Goal: Transaction & Acquisition: Purchase product/service

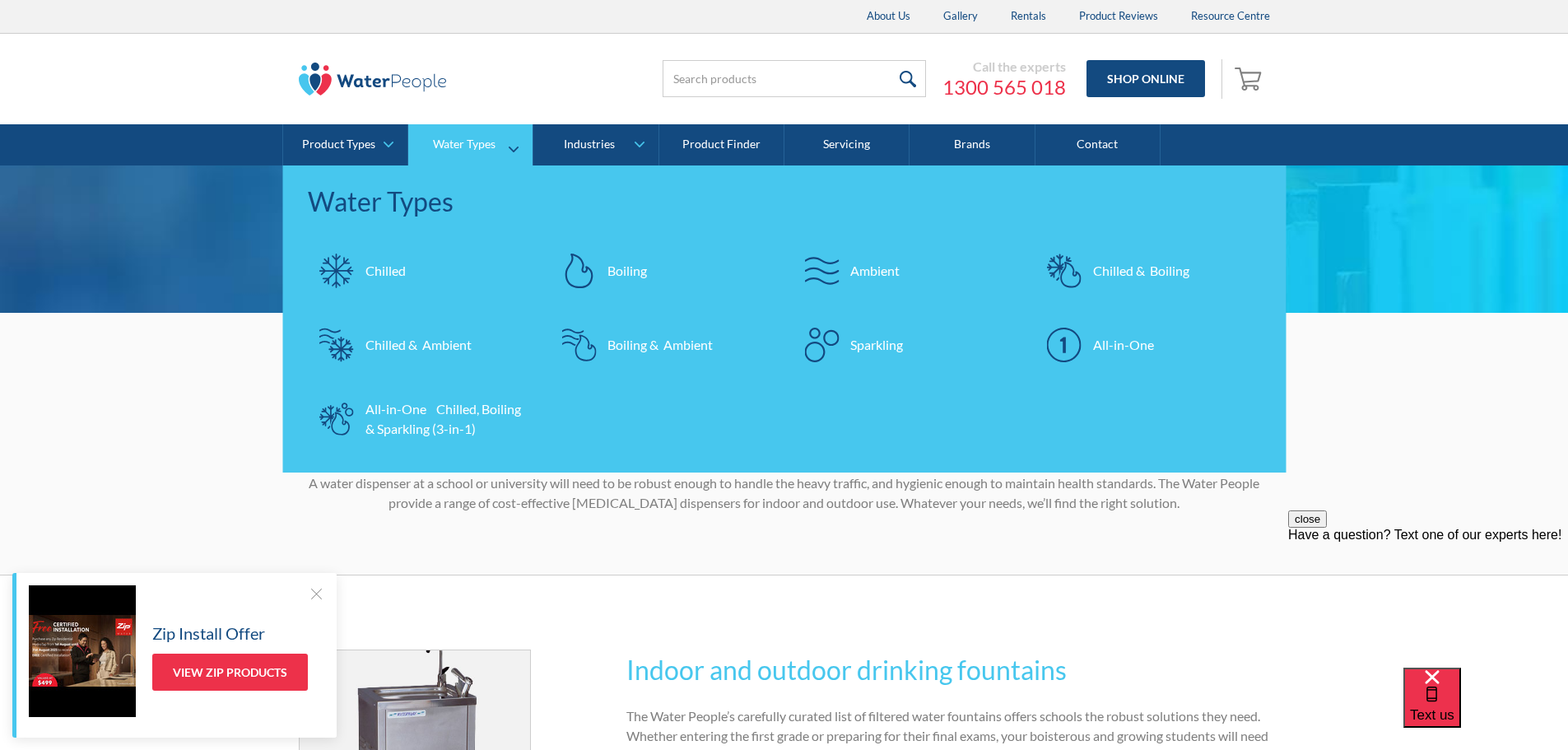
click at [403, 273] on div "Chilled" at bounding box center [386, 271] width 40 height 20
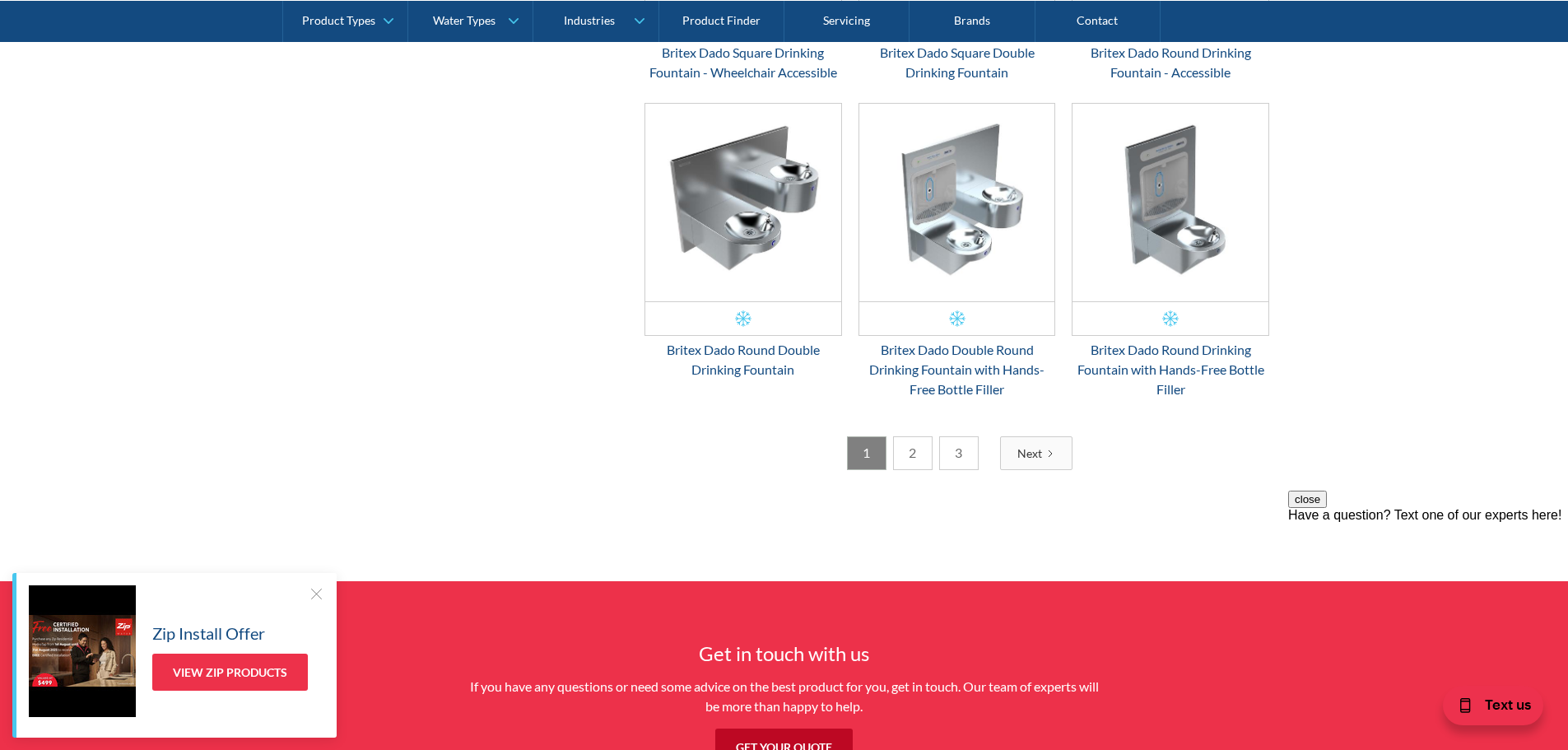
scroll to position [2634, 0]
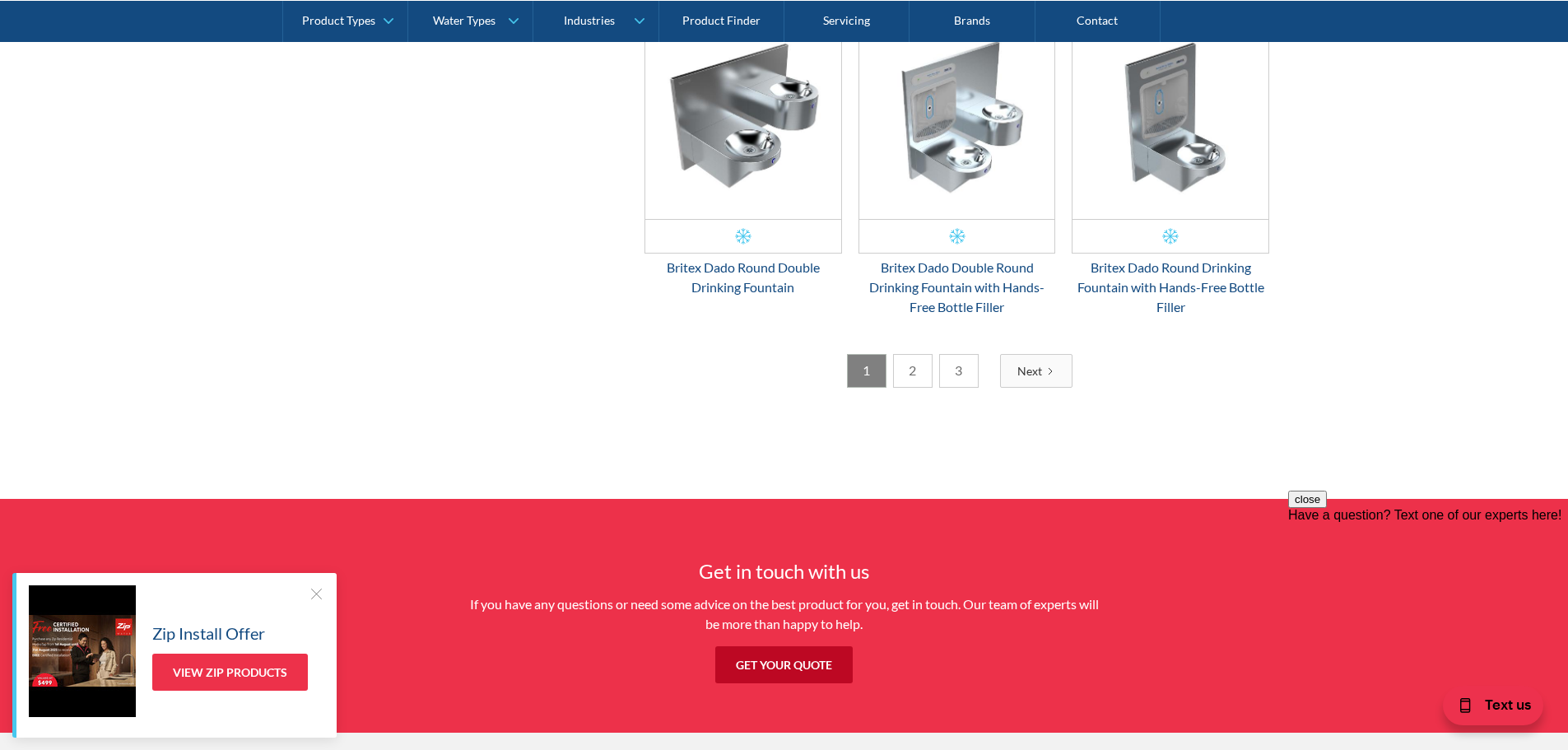
click at [902, 365] on link "2" at bounding box center [913, 370] width 39 height 34
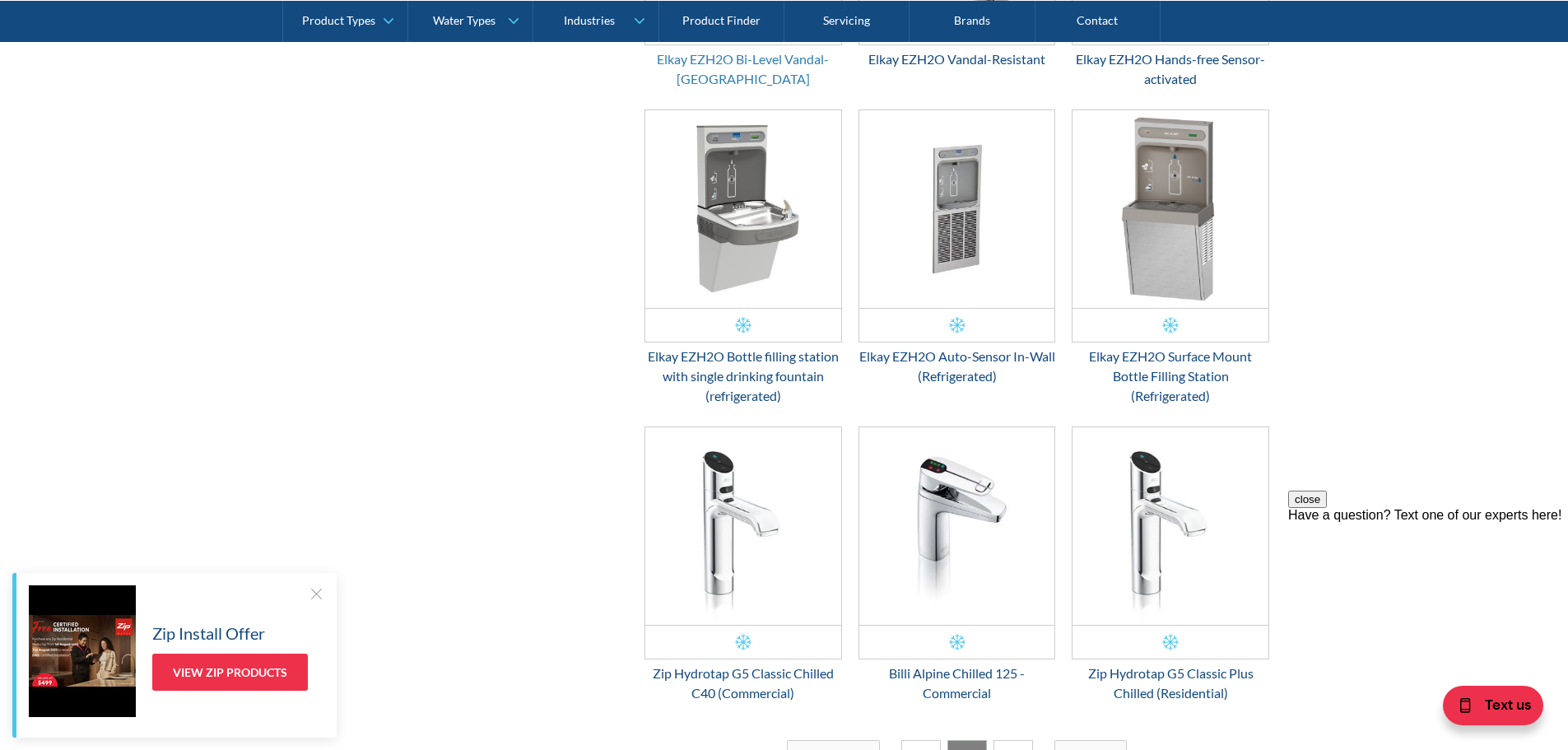
scroll to position [2440, 0]
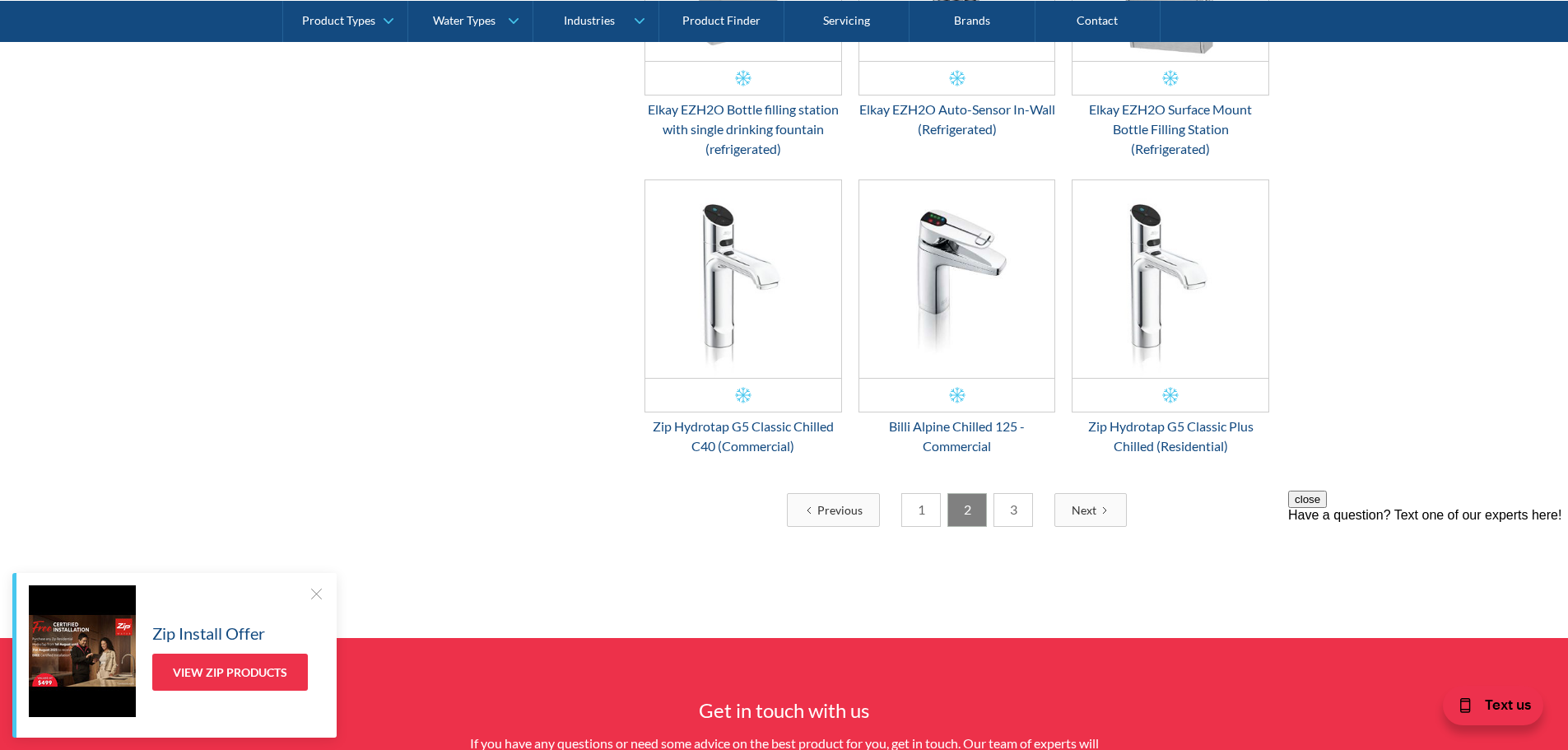
click at [1019, 509] on link "3" at bounding box center [1013, 509] width 39 height 34
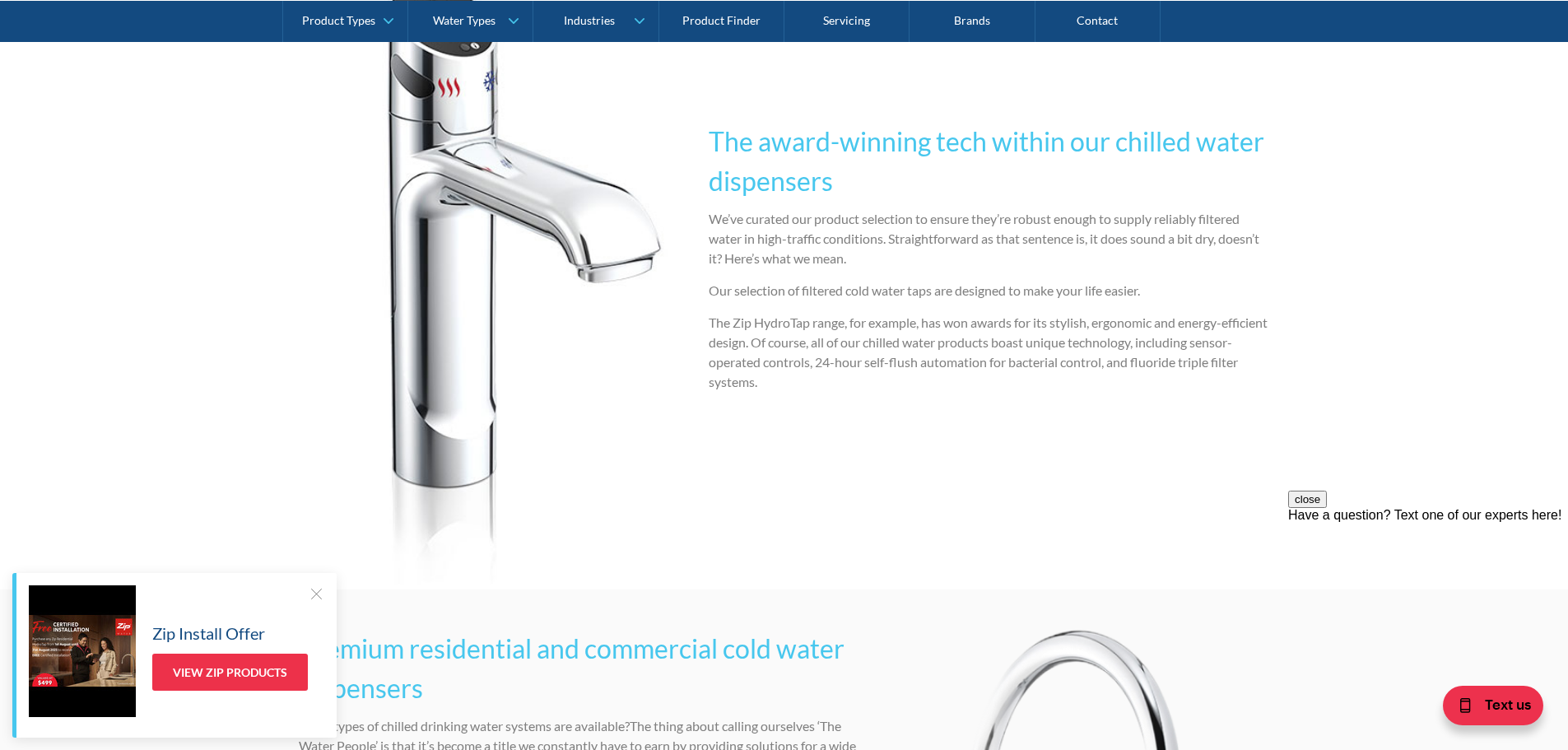
scroll to position [383, 0]
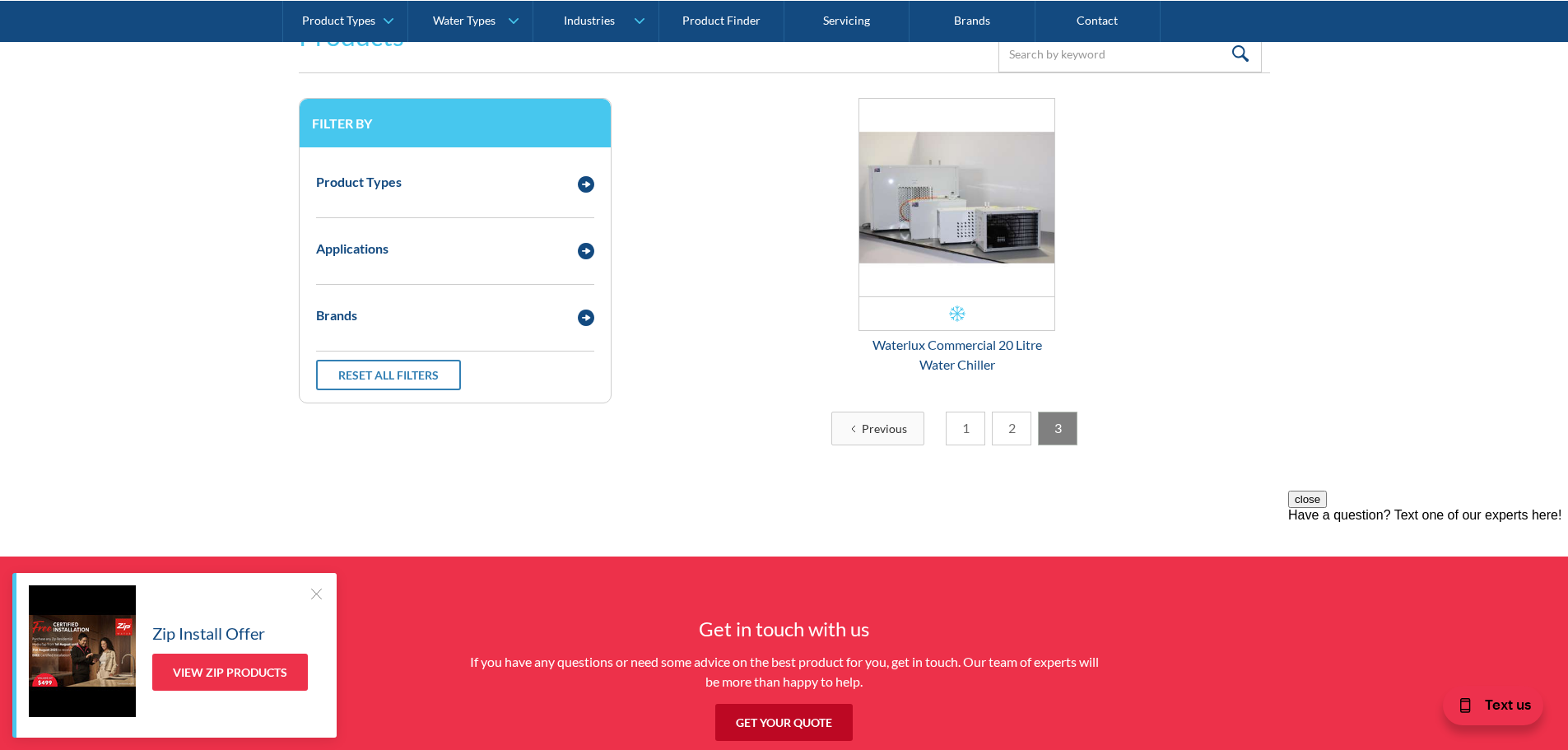
click at [1006, 431] on link "2" at bounding box center [1011, 427] width 39 height 34
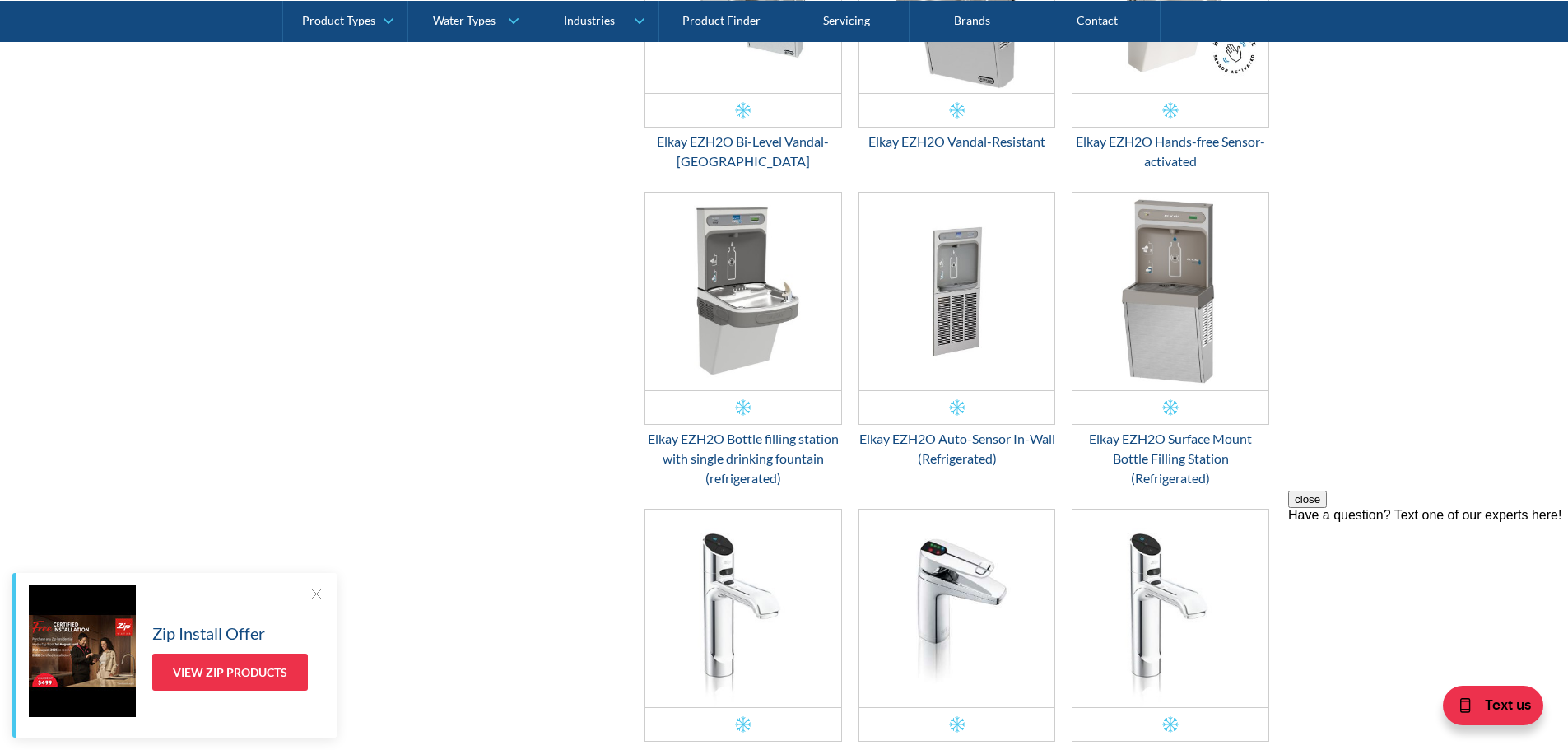
scroll to position [1782, 0]
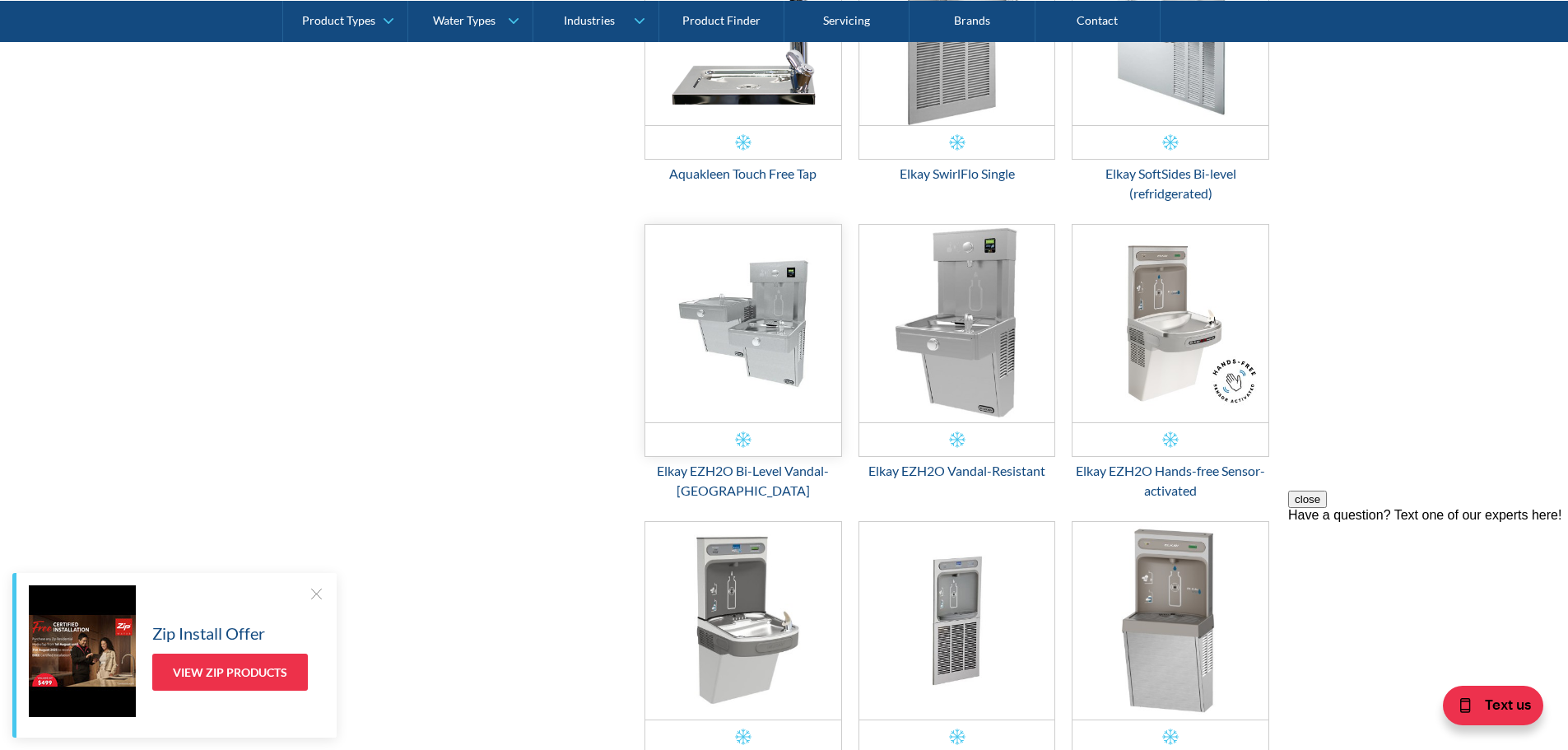
click at [774, 274] on img "Email Form 3" at bounding box center [743, 324] width 196 height 198
